Goal: Find specific page/section: Find specific page/section

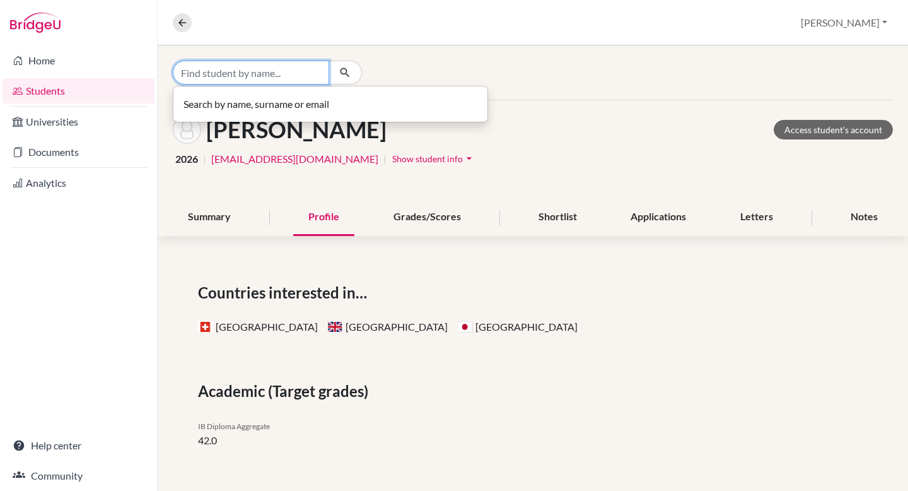
click at [279, 76] on input "Find student by name..." at bounding box center [251, 73] width 156 height 24
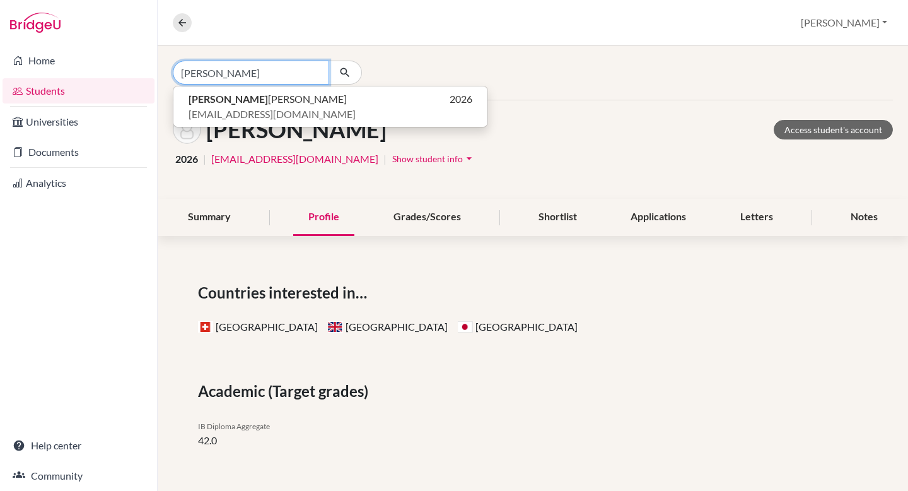
type input "[PERSON_NAME]"
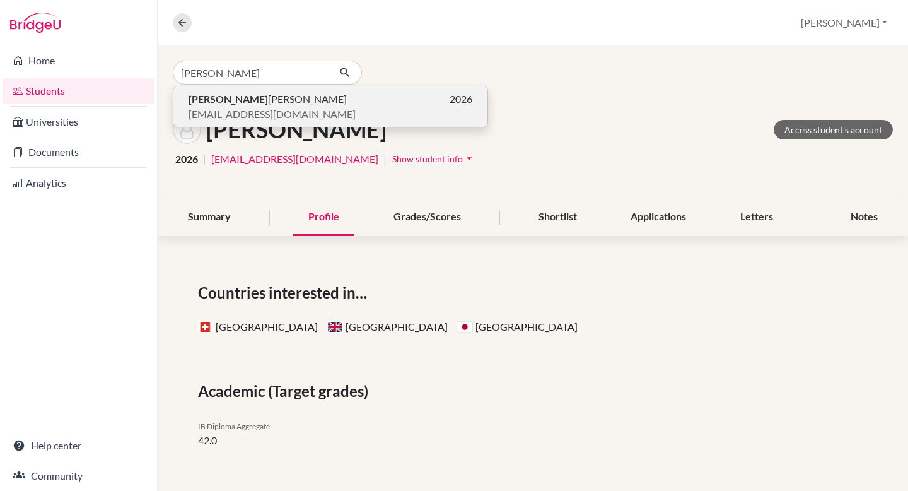
click at [264, 103] on span "[PERSON_NAME]" at bounding box center [268, 98] width 158 height 15
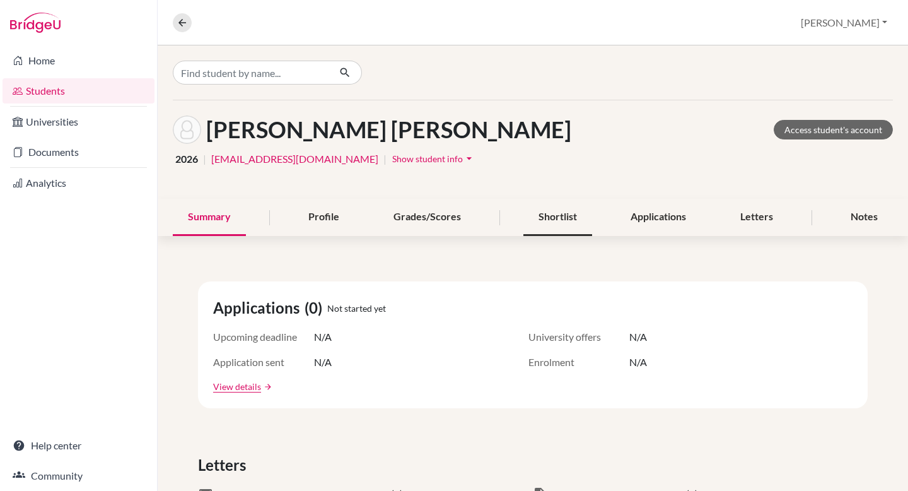
click at [568, 206] on div "Shortlist" at bounding box center [558, 217] width 69 height 37
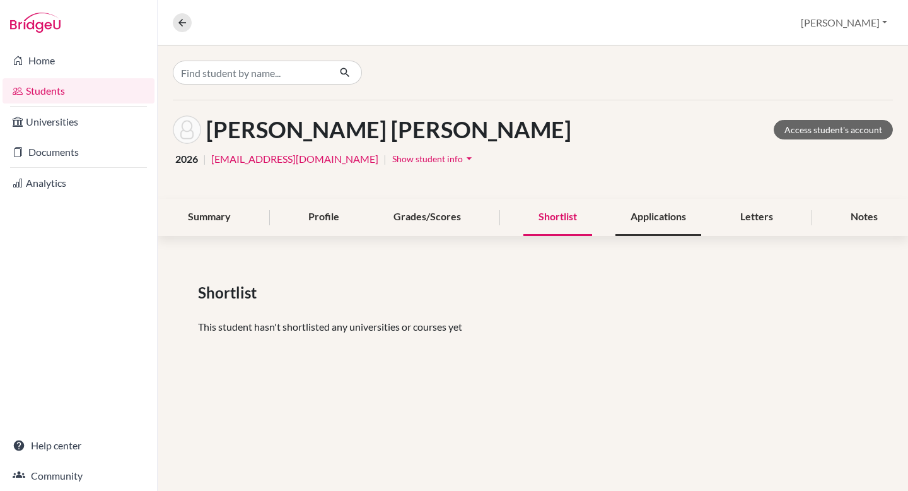
click at [653, 225] on div "Applications" at bounding box center [659, 217] width 86 height 37
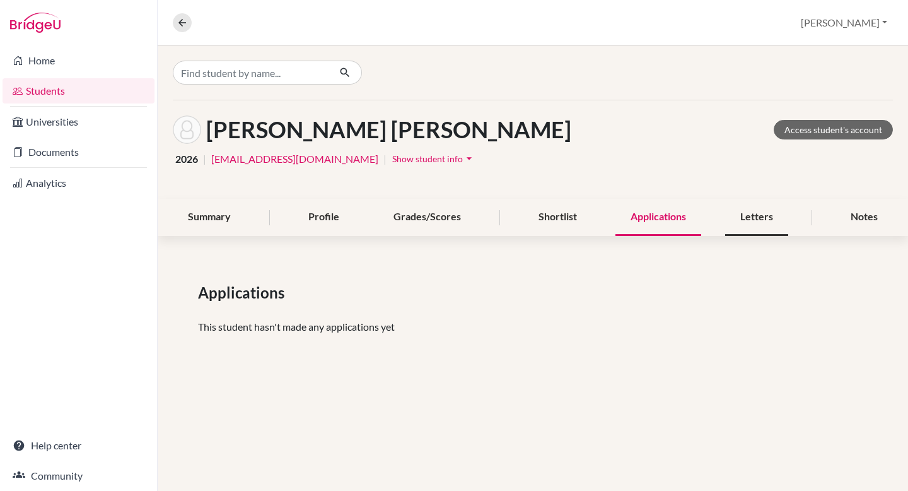
click at [739, 214] on div "Letters" at bounding box center [756, 217] width 63 height 37
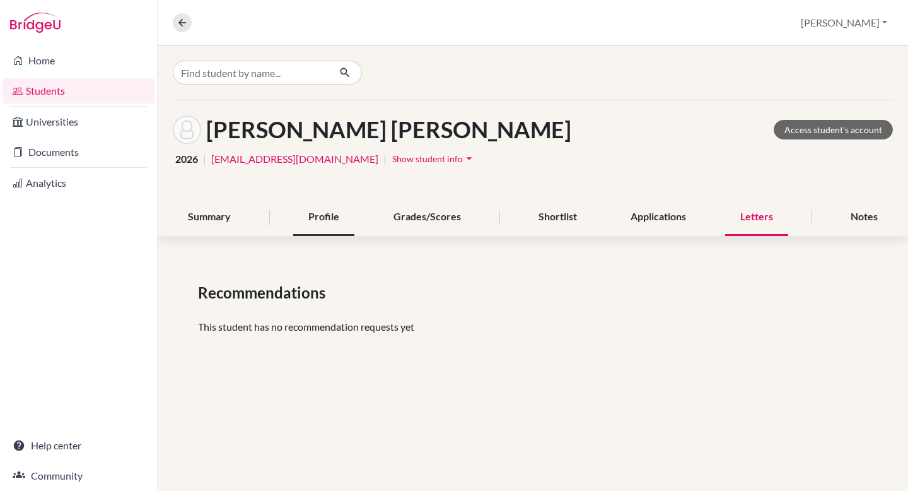
click at [335, 217] on div "Profile" at bounding box center [323, 217] width 61 height 37
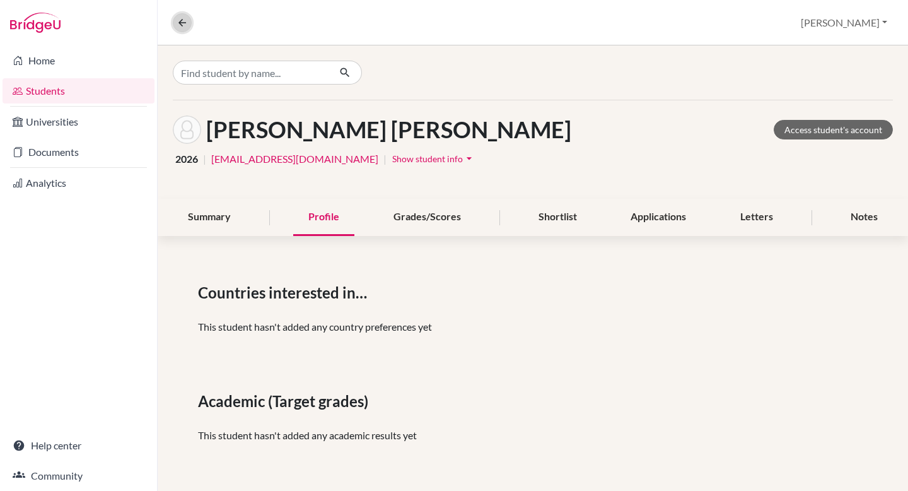
click at [173, 21] on button at bounding box center [182, 22] width 19 height 19
